Goal: Browse casually: Explore the website without a specific task or goal

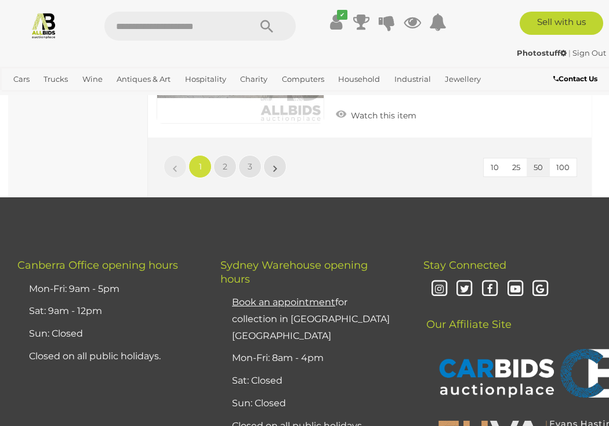
scroll to position [9511, 0]
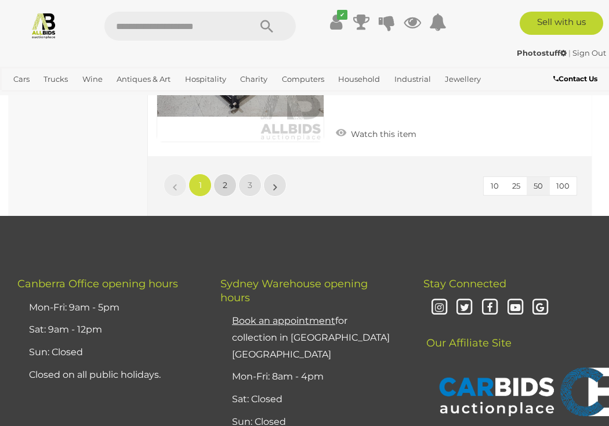
click at [226, 180] on span "2" at bounding box center [225, 185] width 5 height 10
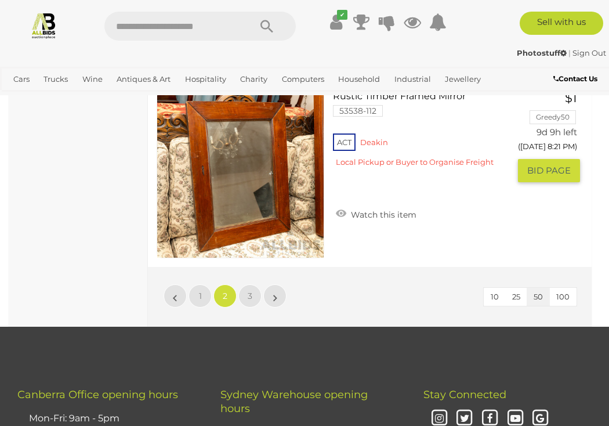
scroll to position [9435, 0]
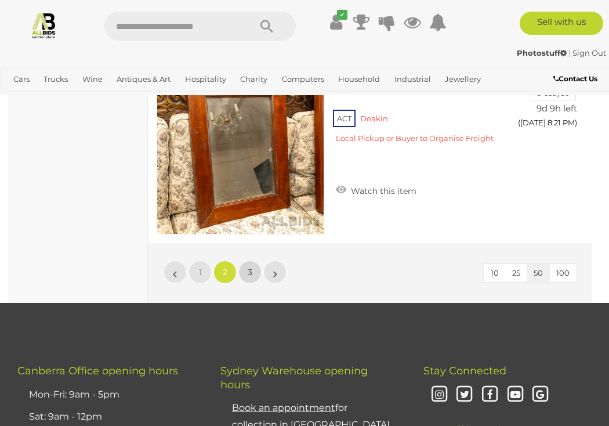
click at [246, 263] on link "3" at bounding box center [249, 271] width 23 height 23
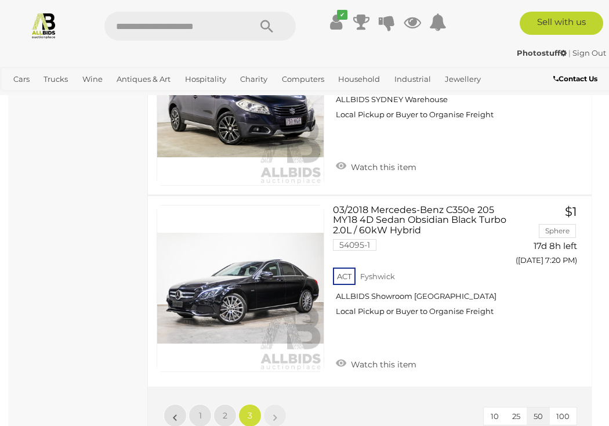
scroll to position [3807, 0]
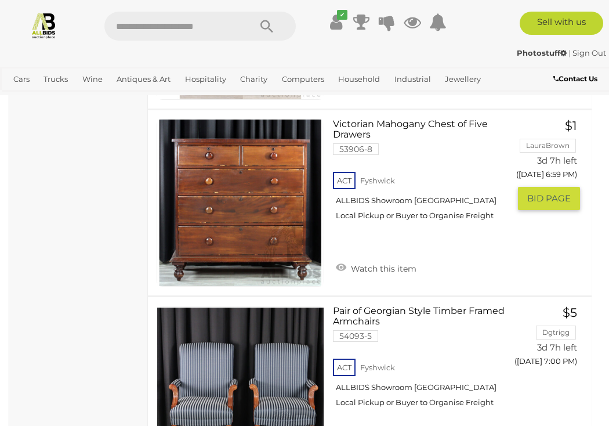
scroll to position [4723, 0]
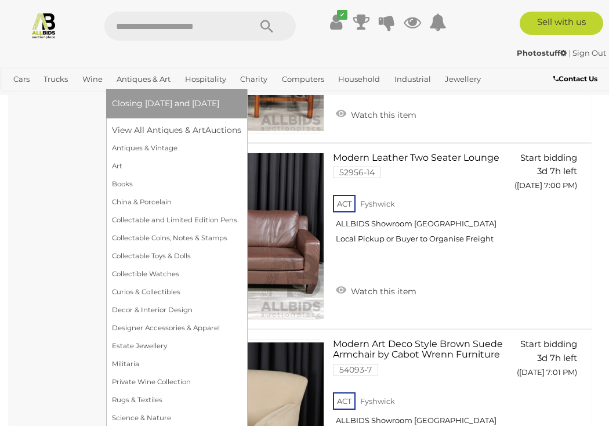
click at [147, 81] on link "Antiques & Art" at bounding box center [143, 79] width 63 height 19
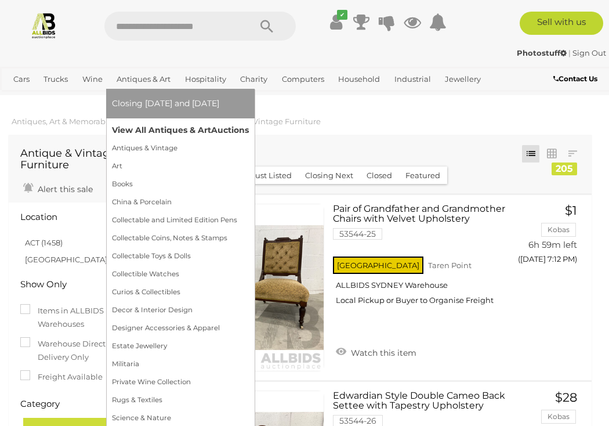
click at [157, 122] on link "View All Antiques & Art Auctions" at bounding box center [180, 130] width 137 height 18
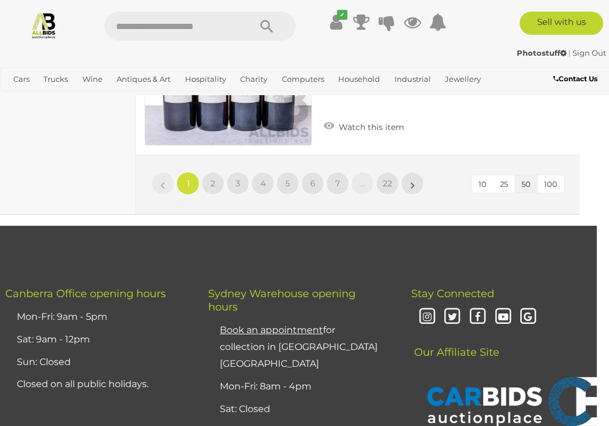
scroll to position [9649, 12]
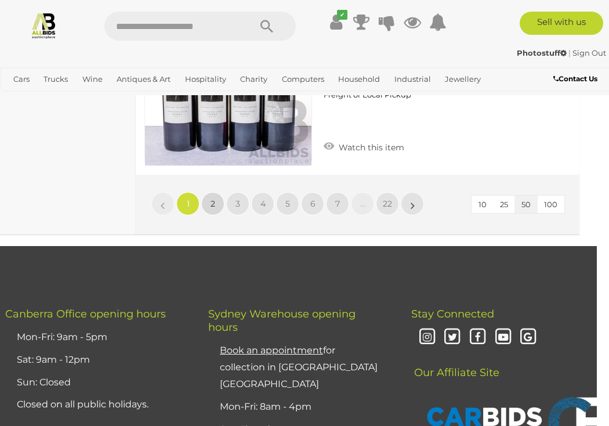
click at [212, 192] on link "2" at bounding box center [212, 203] width 23 height 23
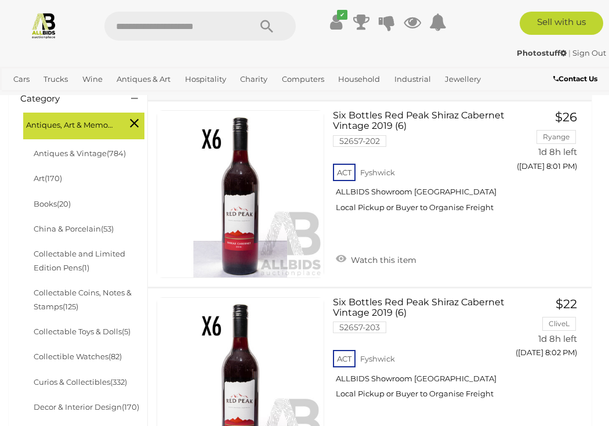
scroll to position [304, 0]
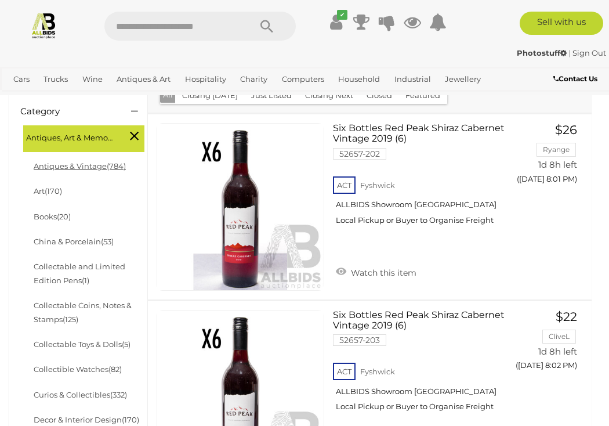
click at [86, 161] on link "Antiques & Vintage (784)" at bounding box center [80, 165] width 92 height 9
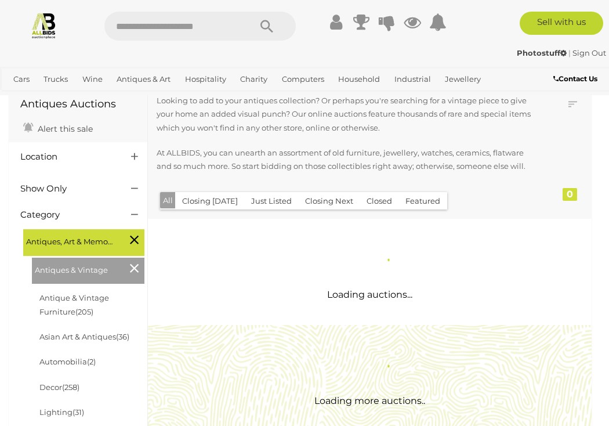
scroll to position [58, 0]
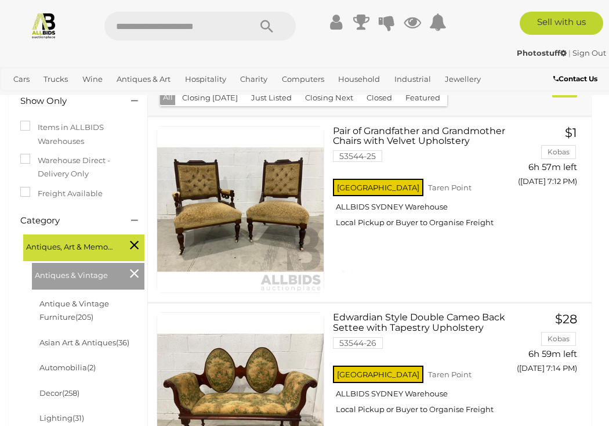
scroll to position [170, 0]
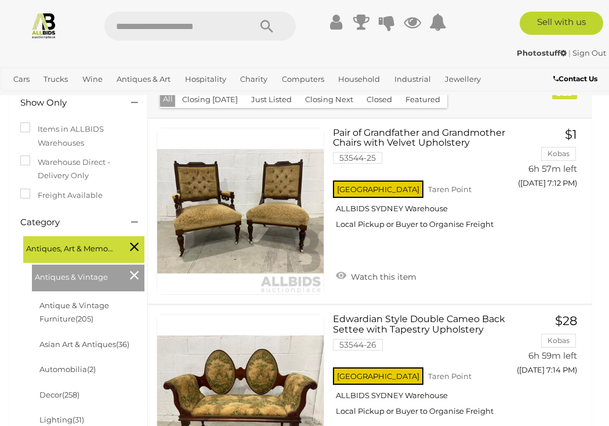
click at [131, 245] on icon at bounding box center [134, 246] width 9 height 15
click at [134, 246] on icon at bounding box center [134, 246] width 9 height 15
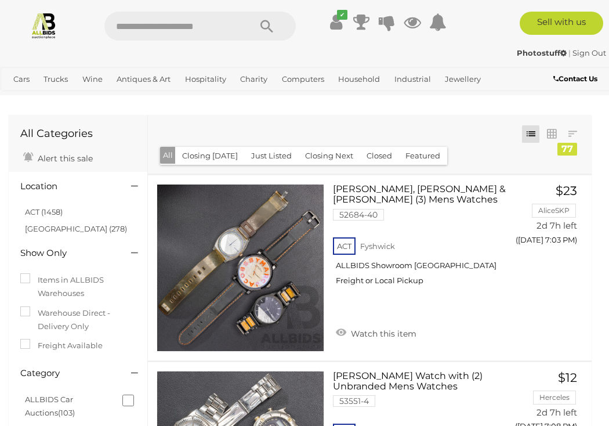
click at [367, 152] on button "Closed" at bounding box center [379, 156] width 39 height 18
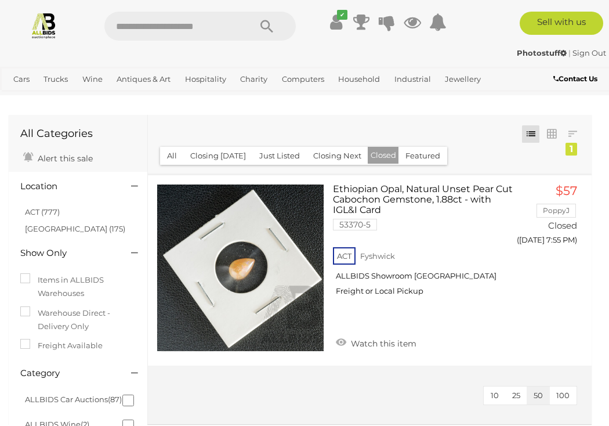
click at [49, 24] on img at bounding box center [43, 25] width 27 height 27
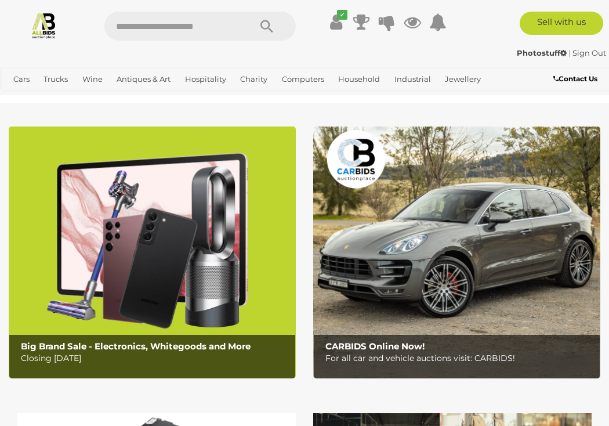
click at [168, 283] on img at bounding box center [152, 252] width 287 height 252
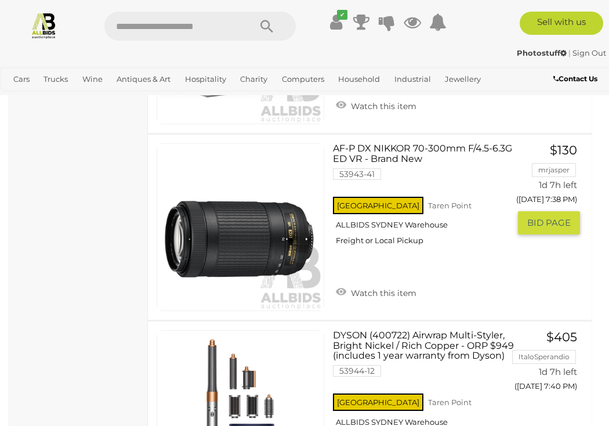
scroll to position [3845, 0]
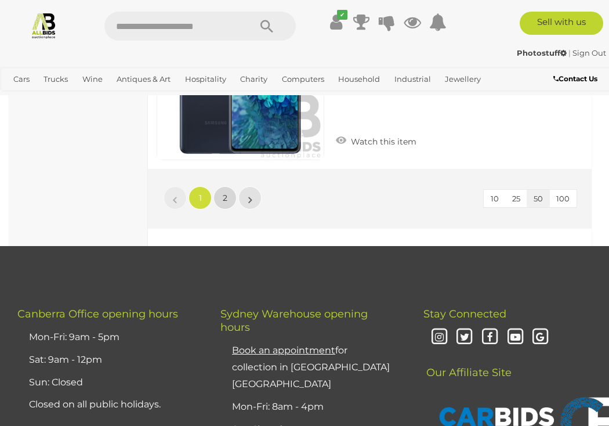
click at [226, 202] on span "2" at bounding box center [225, 198] width 5 height 10
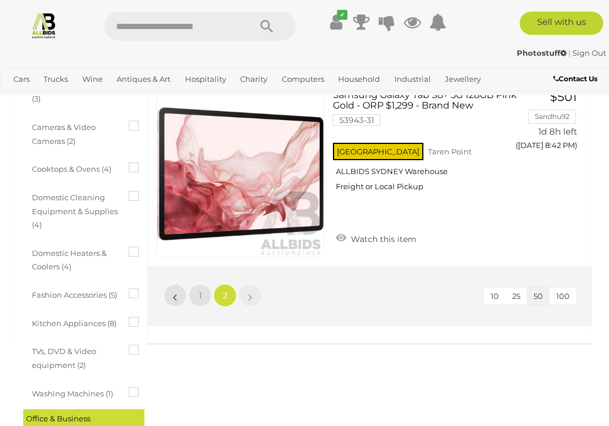
scroll to position [475, 0]
